Goal: Transaction & Acquisition: Purchase product/service

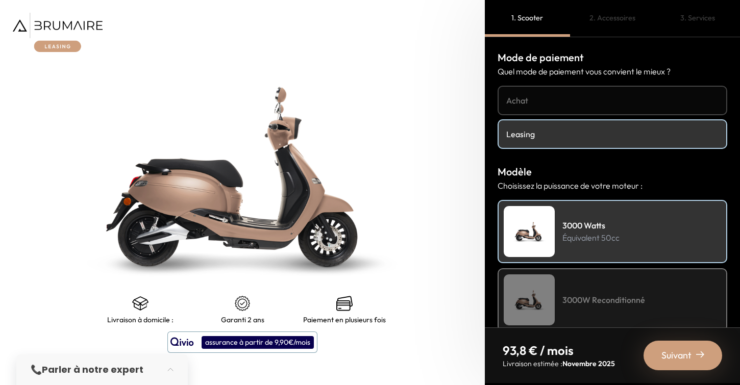
click at [677, 351] on span "Suivant" at bounding box center [676, 355] width 30 height 14
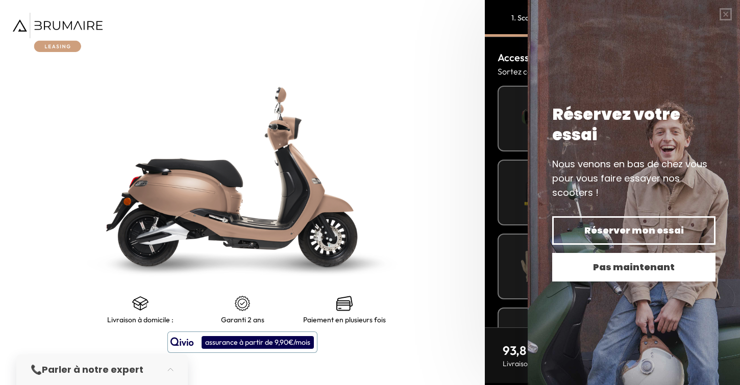
click at [649, 269] on span "Pas maintenant" at bounding box center [634, 267] width 128 height 14
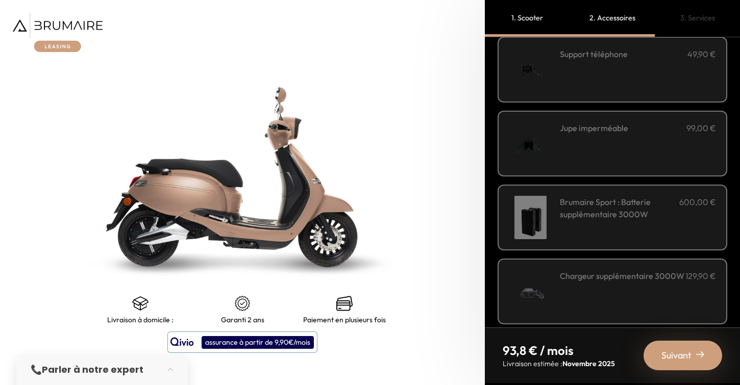
scroll to position [355, 0]
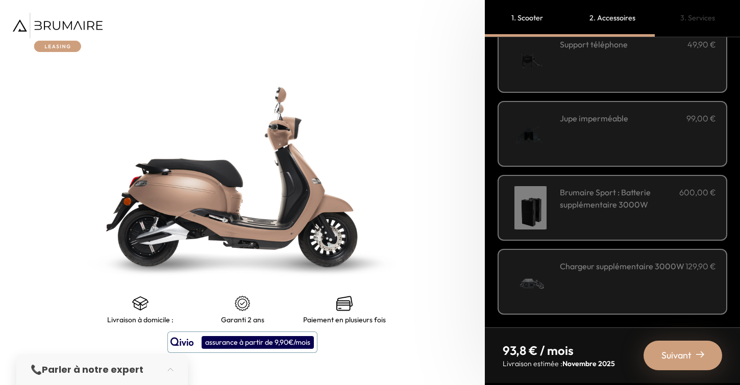
click at [671, 356] on span "Suivant" at bounding box center [676, 355] width 30 height 14
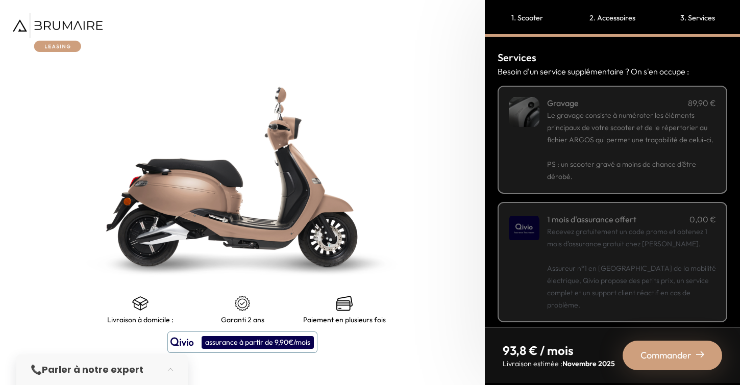
click at [651, 283] on p "Recevez gratuitement un code promo et obtenez 1 mois d'assurance gratuit chez […" at bounding box center [631, 268] width 169 height 86
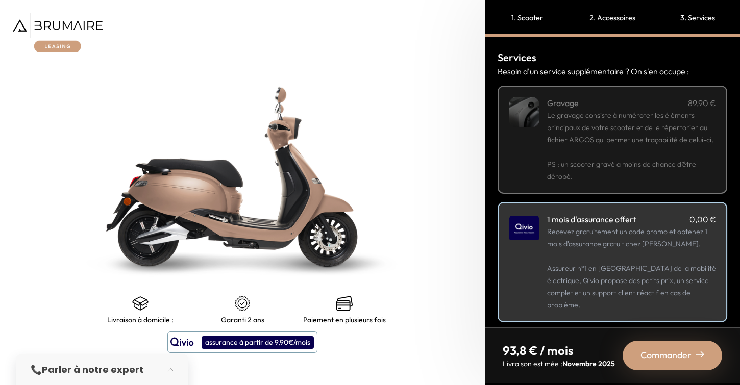
click at [666, 353] on span "Commander" at bounding box center [665, 355] width 51 height 14
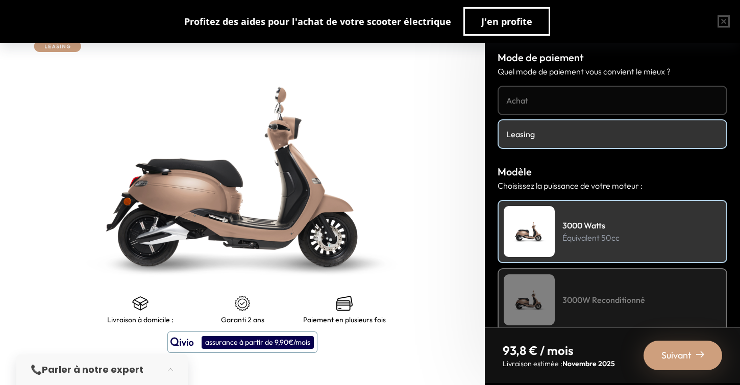
click at [670, 235] on div "3000 Watts Équivalent 50cc" at bounding box center [612, 231] width 230 height 63
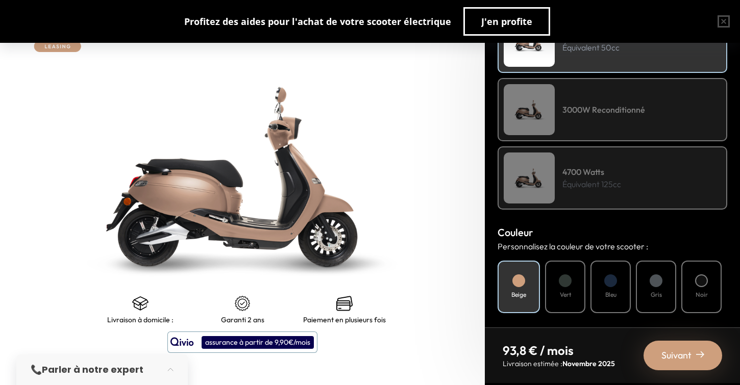
scroll to position [200, 0]
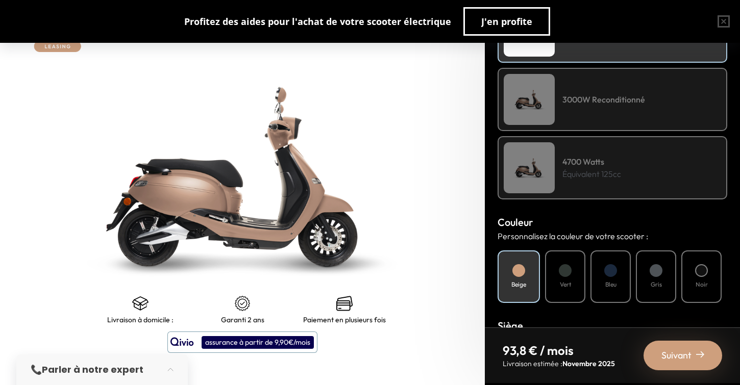
click at [567, 274] on div at bounding box center [565, 270] width 13 height 13
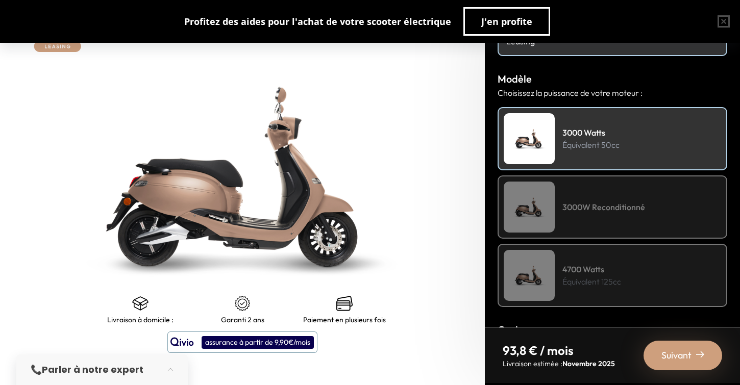
scroll to position [67, 0]
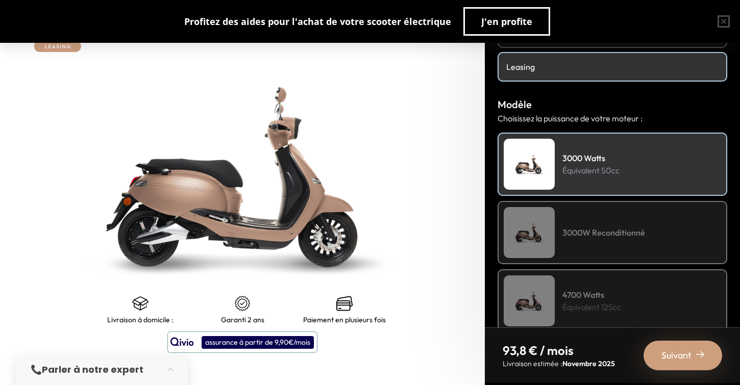
click at [590, 157] on h4 "3000 Watts" at bounding box center [590, 158] width 57 height 12
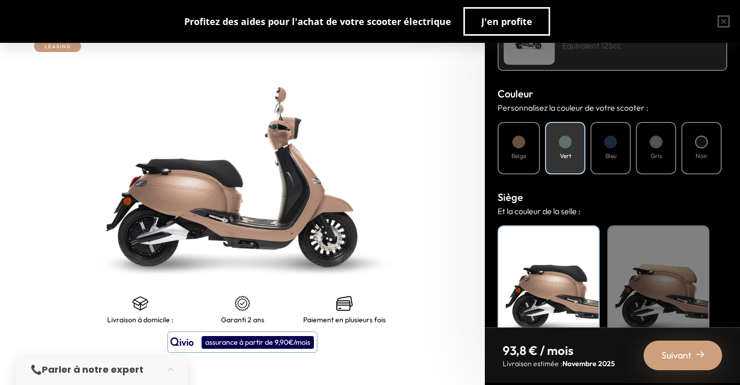
scroll to position [367, 0]
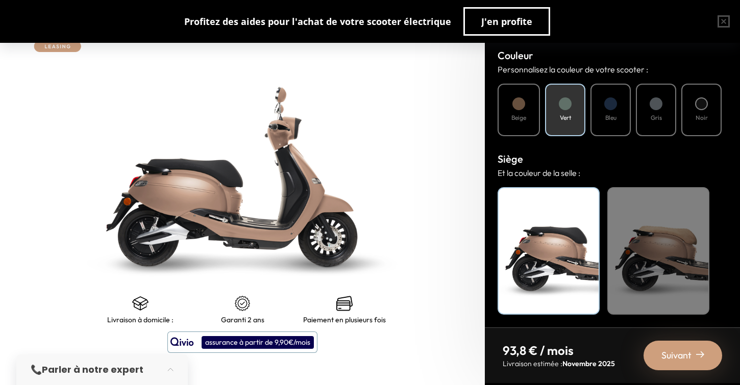
click at [576, 253] on div "Noir" at bounding box center [548, 251] width 102 height 128
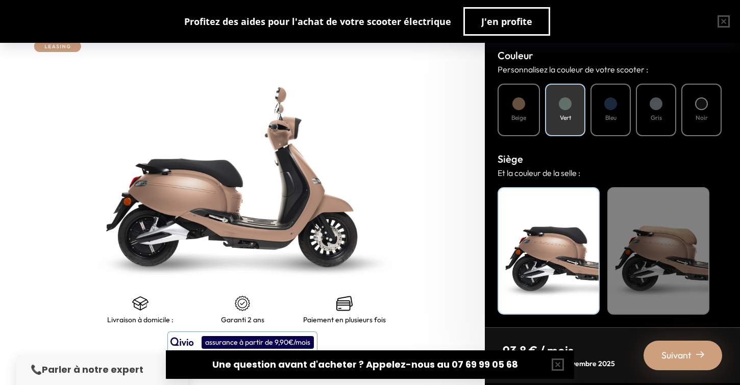
click at [667, 350] on span "Suivant" at bounding box center [676, 355] width 30 height 14
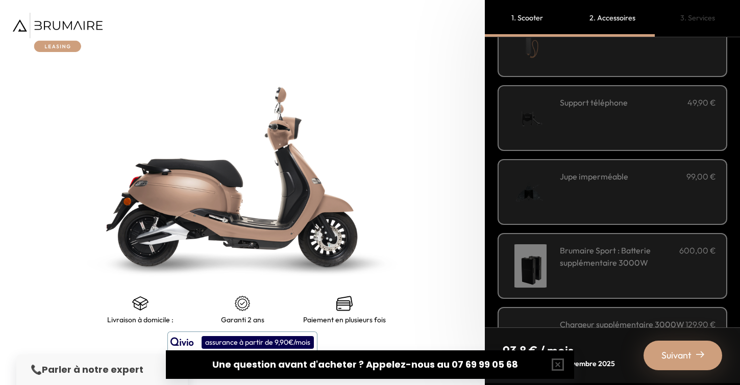
scroll to position [355, 0]
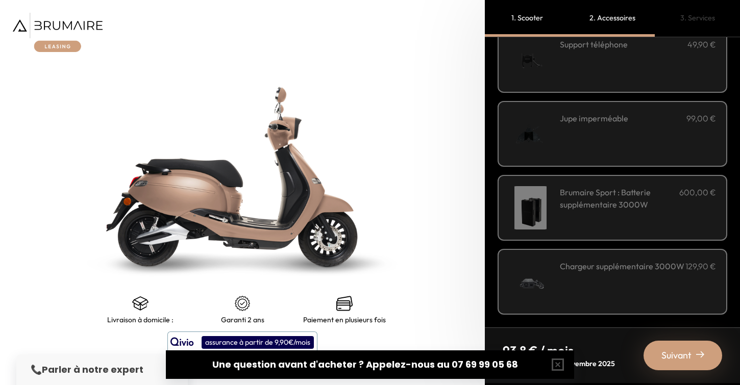
click at [674, 360] on span "Suivant" at bounding box center [676, 355] width 30 height 14
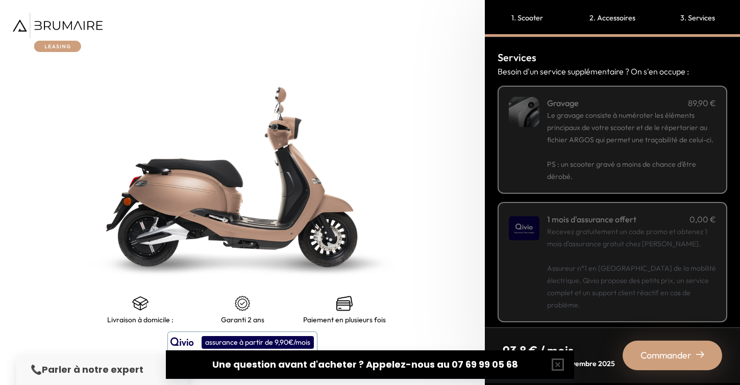
click at [651, 246] on p "Recevez gratuitement un code promo et obtenez 1 mois d'assurance gratuit chez […" at bounding box center [631, 268] width 169 height 86
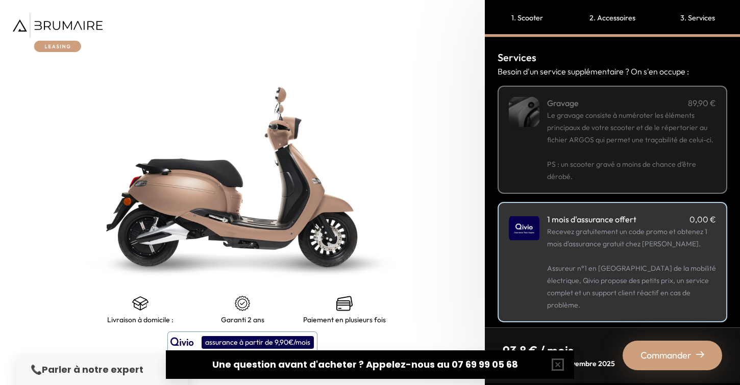
click at [663, 356] on span "Commander" at bounding box center [665, 355] width 51 height 14
